Goal: Transaction & Acquisition: Obtain resource

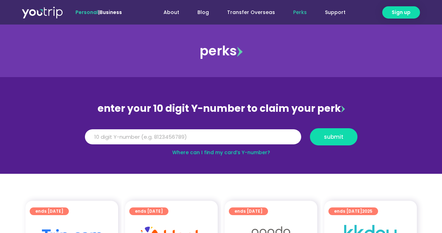
click at [152, 141] on input "Y Number" at bounding box center [193, 136] width 216 height 15
click at [135, 154] on div "Where can I find my card’s Y-number?" at bounding box center [221, 152] width 280 height 7
click at [106, 153] on div "Where can I find my card’s Y-number?" at bounding box center [221, 152] width 280 height 7
click at [109, 135] on input "Y Number" at bounding box center [193, 136] width 216 height 15
click at [138, 136] on input "Y Number" at bounding box center [193, 136] width 216 height 15
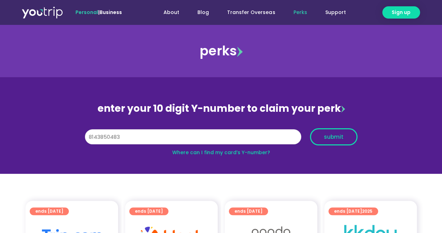
type input "8143850483"
click at [331, 138] on span "submit" at bounding box center [334, 136] width 20 height 5
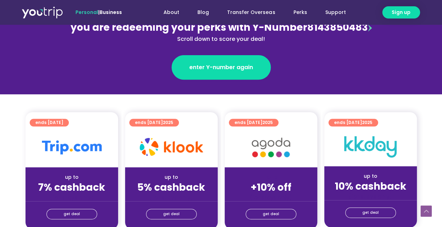
scroll to position [188, 0]
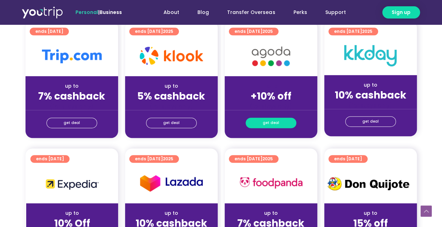
click at [263, 124] on link "get deal" at bounding box center [271, 123] width 51 height 10
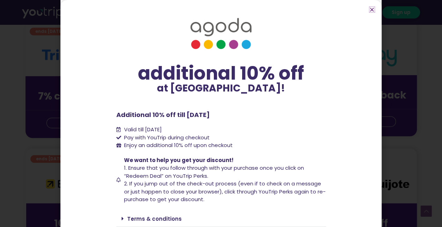
scroll to position [24, 0]
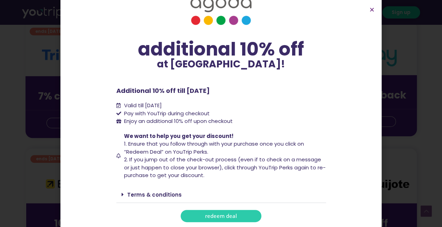
click at [210, 214] on span "redeem deal" at bounding box center [221, 216] width 32 height 5
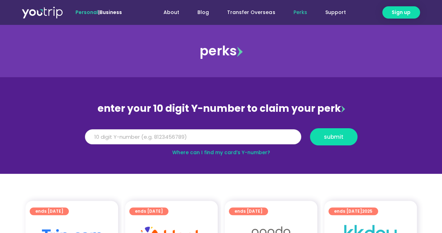
click at [179, 133] on input "Y Number" at bounding box center [193, 136] width 216 height 15
click at [167, 136] on input "Y Number" at bounding box center [193, 136] width 216 height 15
type input "8"
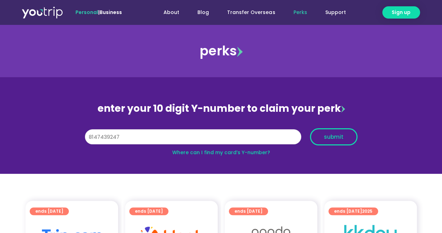
type input "8147439247"
click at [331, 137] on span "submit" at bounding box center [334, 136] width 20 height 5
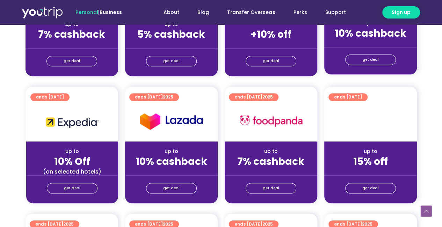
scroll to position [252, 0]
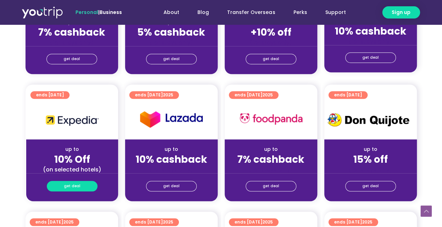
click at [62, 188] on link "get deal" at bounding box center [72, 186] width 51 height 10
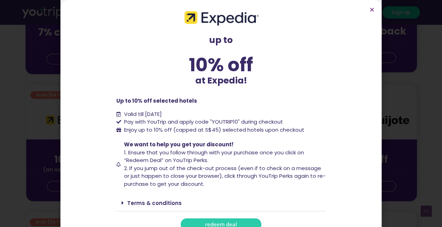
click at [215, 220] on link "redeem deal" at bounding box center [221, 225] width 81 height 12
click at [368, 8] on section "up to 10% off at Expedia! up to 10% off at Expedia! Up to 10% off selected hote…" at bounding box center [220, 120] width 321 height 241
click at [375, 10] on section "up to 10% off at Expedia! up to 10% off at Expedia! Up to 10% off selected hote…" at bounding box center [220, 120] width 321 height 241
click at [371, 9] on icon "Close" at bounding box center [372, 9] width 5 height 5
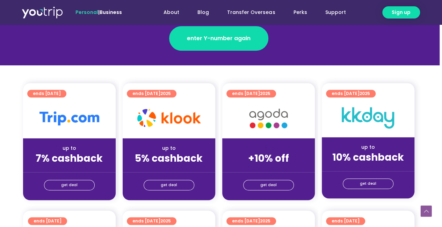
scroll to position [118, 2]
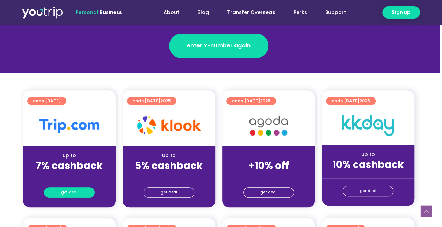
click at [68, 192] on span "get deal" at bounding box center [69, 193] width 16 height 10
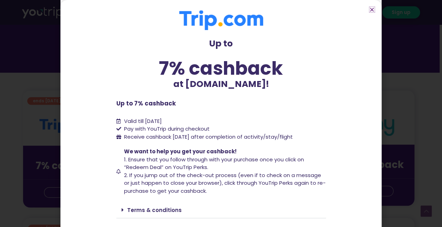
scroll to position [39, 0]
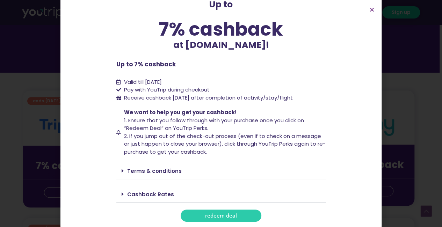
click at [215, 211] on link "redeem deal" at bounding box center [221, 216] width 81 height 12
